Goal: Task Accomplishment & Management: Use online tool/utility

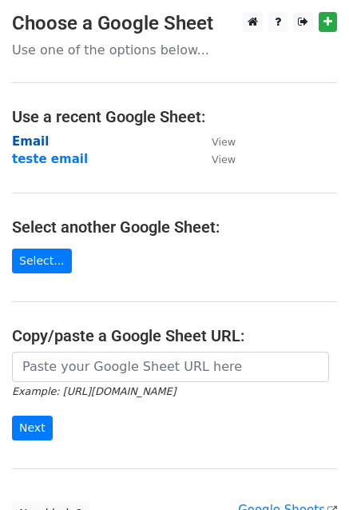
click at [16, 143] on strong "Email" at bounding box center [30, 141] width 37 height 14
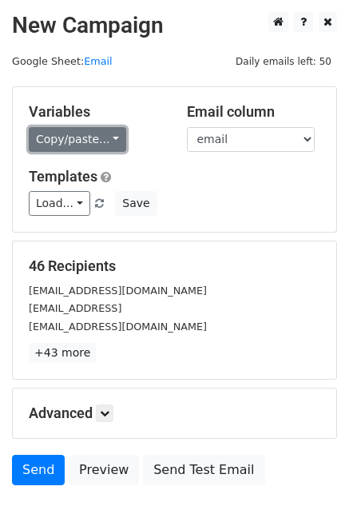
click at [70, 144] on link "Copy/paste..." at bounding box center [78, 139] width 98 height 25
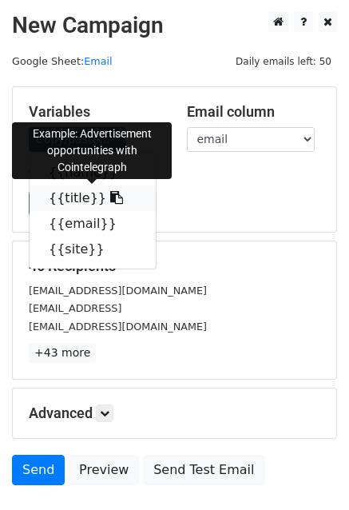
click at [68, 201] on link "{{title}}" at bounding box center [93, 199] width 126 height 26
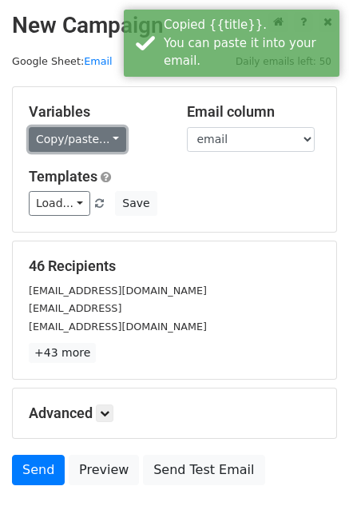
click at [83, 146] on link "Copy/paste..." at bounding box center [78, 139] width 98 height 25
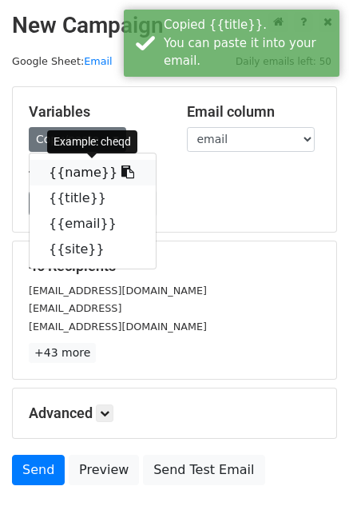
click at [75, 171] on link "{{name}}" at bounding box center [93, 173] width 126 height 26
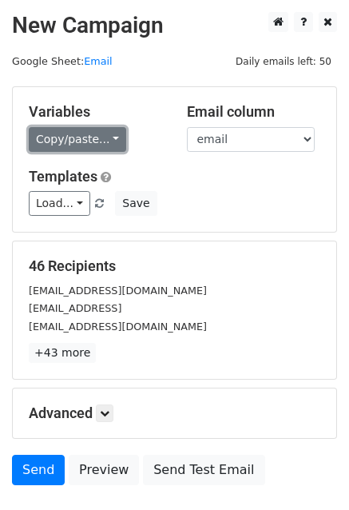
click at [83, 146] on link "Copy/paste..." at bounding box center [78, 139] width 98 height 25
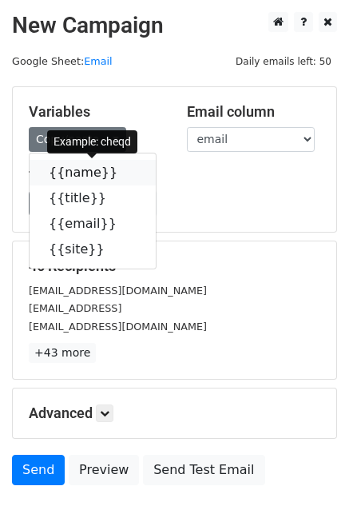
click at [75, 178] on link "{{name}}" at bounding box center [93, 173] width 126 height 26
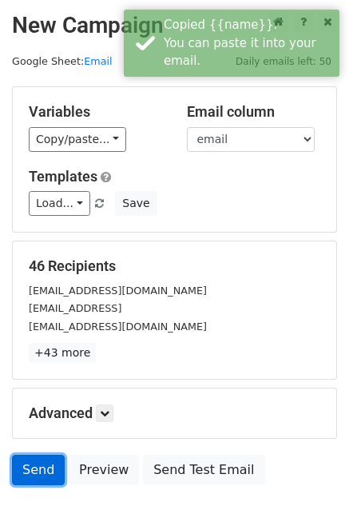
click at [25, 470] on link "Send" at bounding box center [38, 470] width 53 height 30
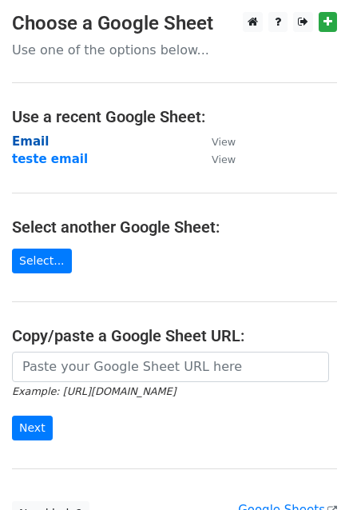
click at [26, 142] on strong "Email" at bounding box center [30, 141] width 37 height 14
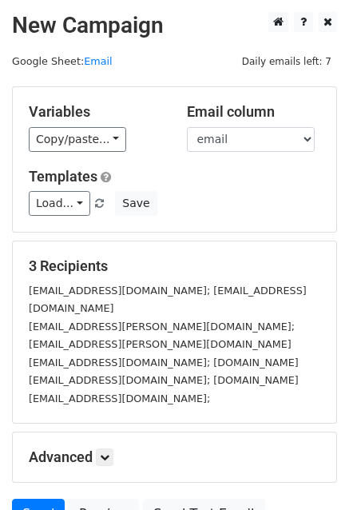
click at [65, 126] on div "Variables Copy/paste... {{name}} {{title}} {{email}} {{site}}" at bounding box center [96, 127] width 158 height 49
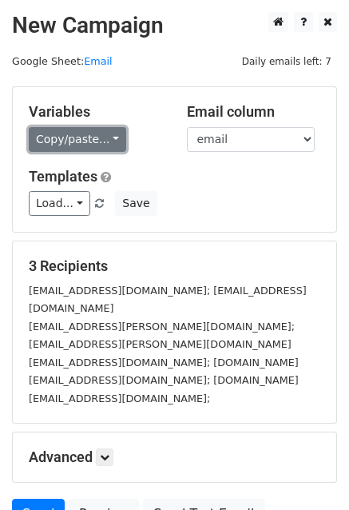
click at [70, 135] on link "Copy/paste..." at bounding box center [78, 139] width 98 height 25
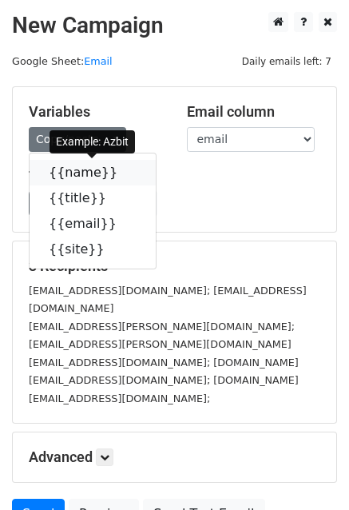
click at [77, 169] on link "{{name}}" at bounding box center [93, 173] width 126 height 26
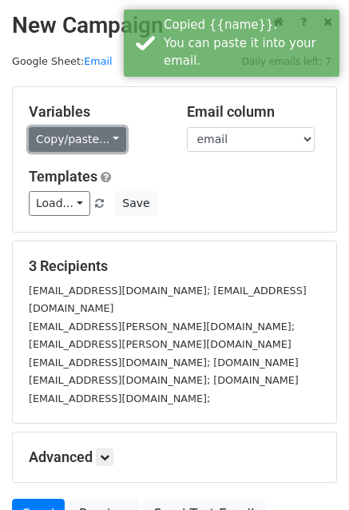
click at [54, 135] on link "Copy/paste..." at bounding box center [78, 139] width 98 height 25
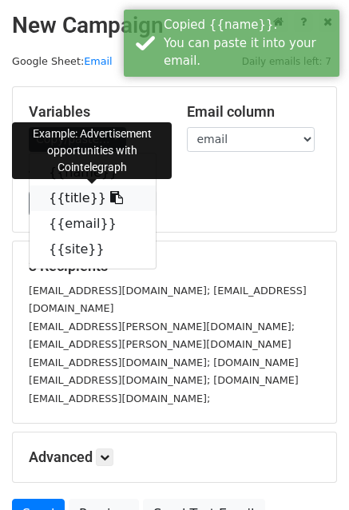
click at [64, 197] on link "{{title}}" at bounding box center [93, 199] width 126 height 26
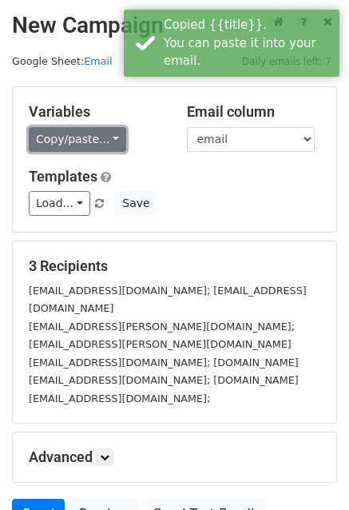
click at [61, 140] on link "Copy/paste..." at bounding box center [78, 139] width 98 height 25
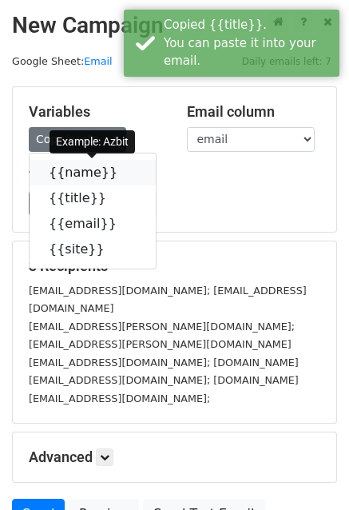
click at [65, 178] on link "{{name}}" at bounding box center [93, 173] width 126 height 26
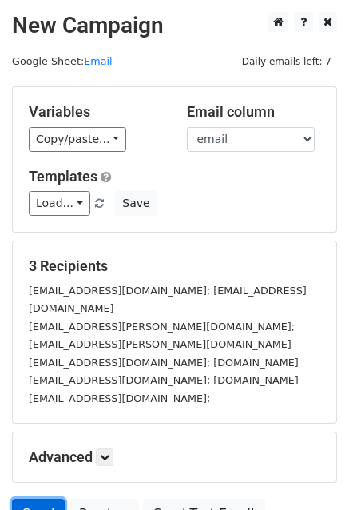
click at [20, 499] on link "Send" at bounding box center [38, 514] width 53 height 30
